Goal: Task Accomplishment & Management: Use online tool/utility

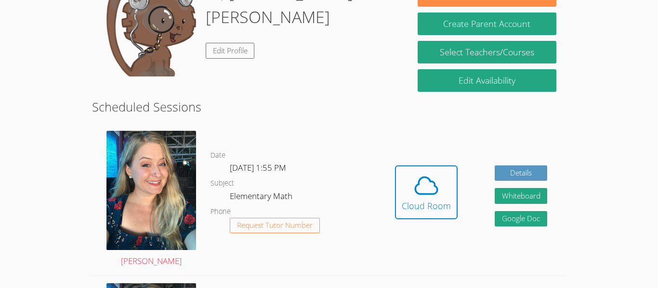
scroll to position [189, 0]
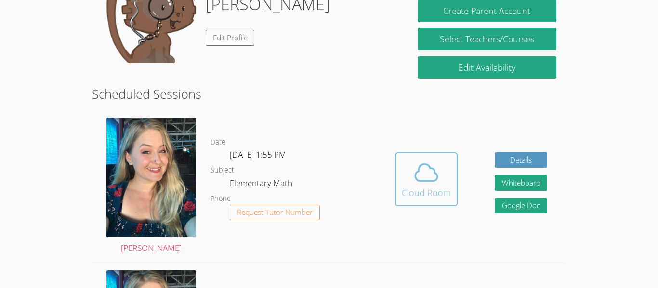
click at [416, 170] on icon at bounding box center [426, 172] width 27 height 27
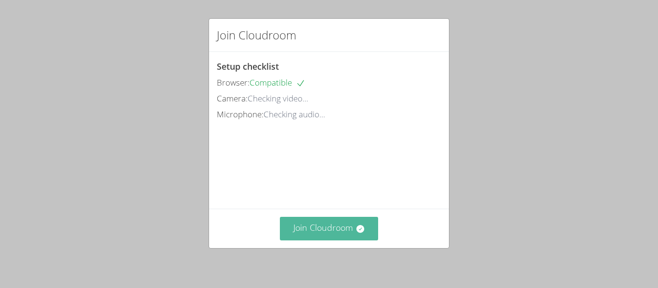
click at [332, 232] on button "Join Cloudroom" at bounding box center [329, 229] width 99 height 24
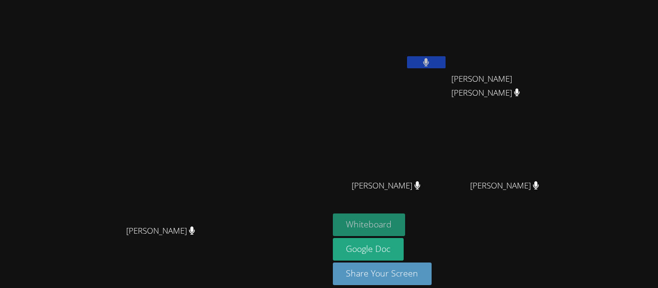
click at [405, 219] on button "Whiteboard" at bounding box center [369, 225] width 73 height 23
